Goal: Task Accomplishment & Management: Complete application form

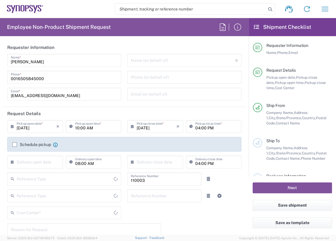
type input "Department"
type input "Delivered at Place"
type input "US01, FAC, MV/SV Fac 110003"
type input "[GEOGRAPHIC_DATA]"
type input "[US_STATE]"
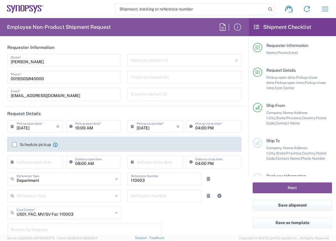
type input "[GEOGRAPHIC_DATA]"
type input "Headquarters USSV"
